Goal: Find contact information: Find contact information

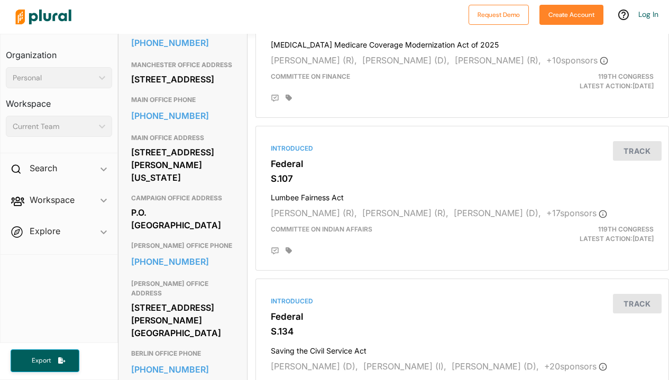
scroll to position [611, 0]
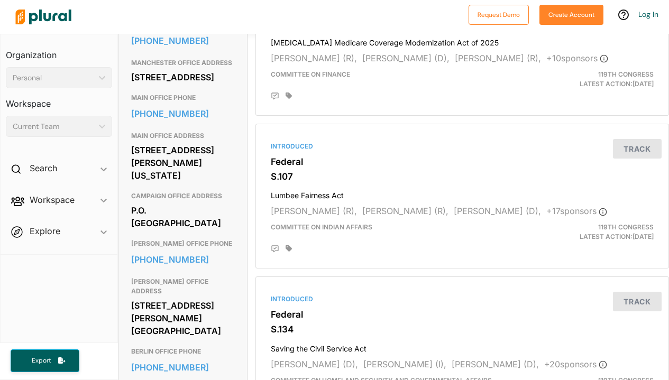
drag, startPoint x: 128, startPoint y: 206, endPoint x: 223, endPoint y: 236, distance: 99.7
click at [223, 236] on div "Contact Info EMAIL https://www.shaheen.senate.gov/contact/contact-jeanne DOVER …" at bounding box center [182, 174] width 129 height 843
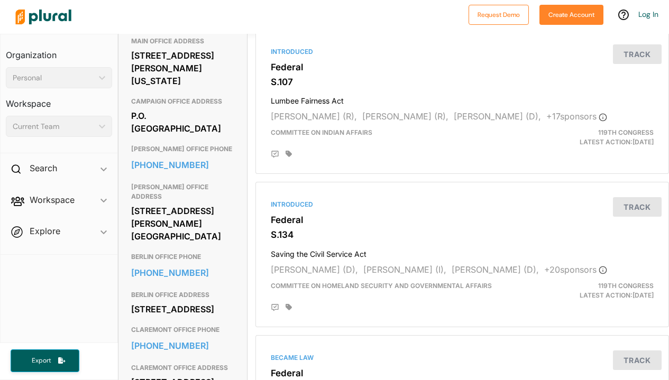
copy div "[STREET_ADDRESS][PERSON_NAME][US_STATE]"
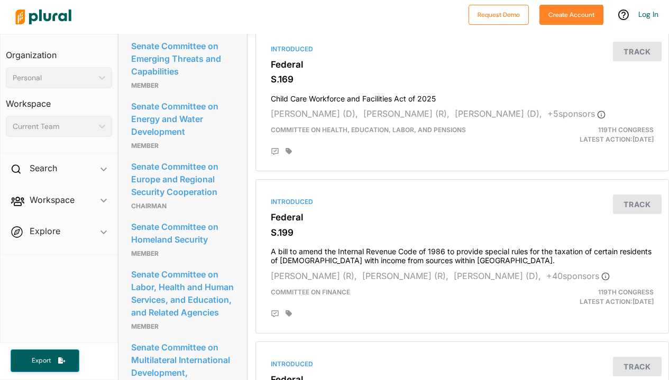
scroll to position [1335, 0]
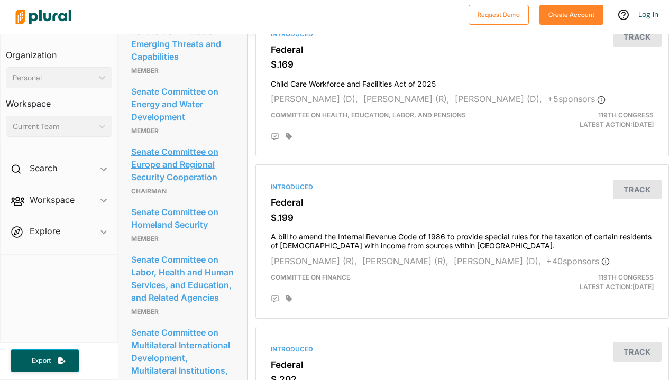
click at [182, 185] on link "Senate Committee on Europe and Regional Security Cooperation" at bounding box center [183, 164] width 104 height 41
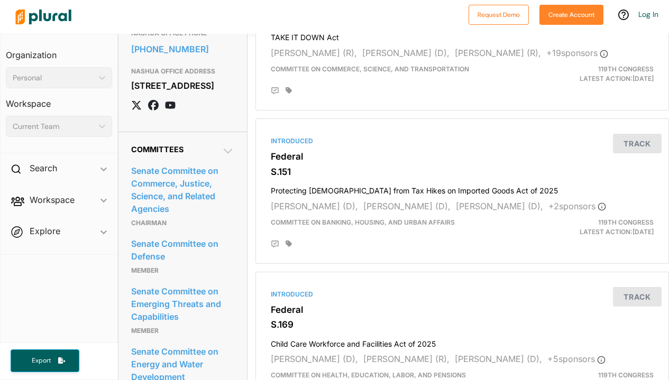
scroll to position [1057, 0]
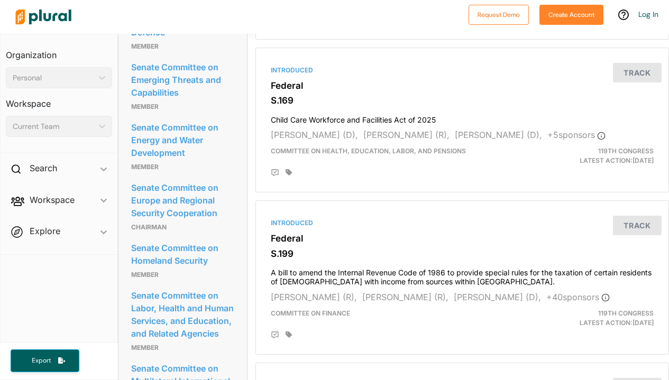
scroll to position [1342, 0]
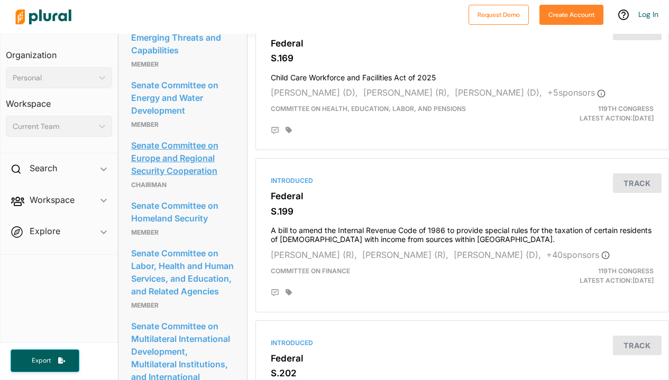
click at [177, 179] on link "Senate Committee on Europe and Regional Security Cooperation" at bounding box center [183, 157] width 104 height 41
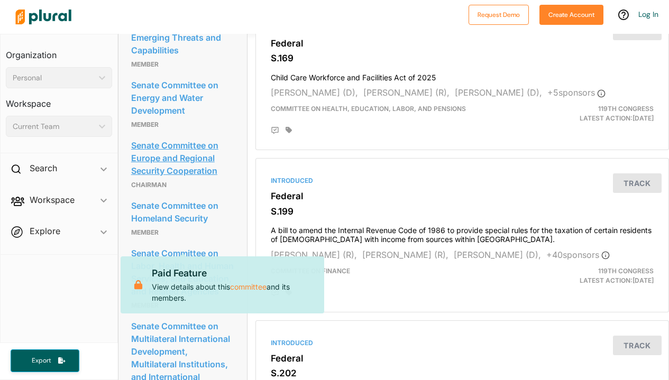
click at [192, 179] on link "Senate Committee on Europe and Regional Security Cooperation" at bounding box center [183, 157] width 104 height 41
click at [228, 179] on link "Senate Committee on Europe and Regional Security Cooperation" at bounding box center [183, 157] width 104 height 41
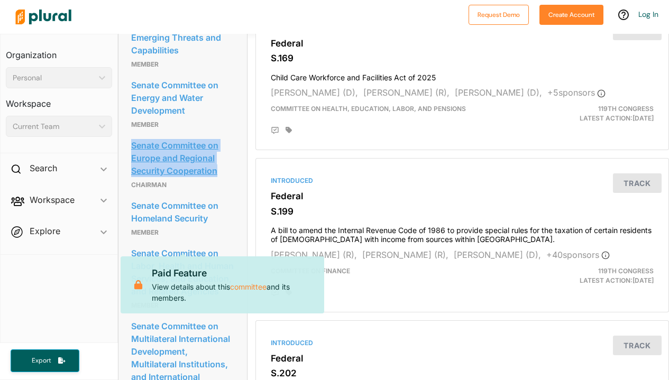
drag, startPoint x: 127, startPoint y: 210, endPoint x: 216, endPoint y: 242, distance: 94.8
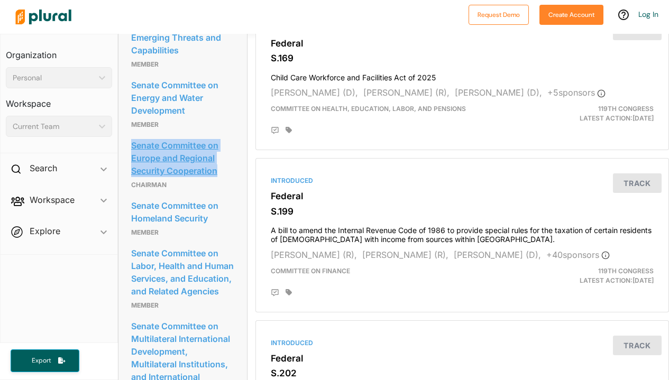
copy link "Senate Committee on Europe and Regional Security Cooperation"
